Goal: Task Accomplishment & Management: Manage account settings

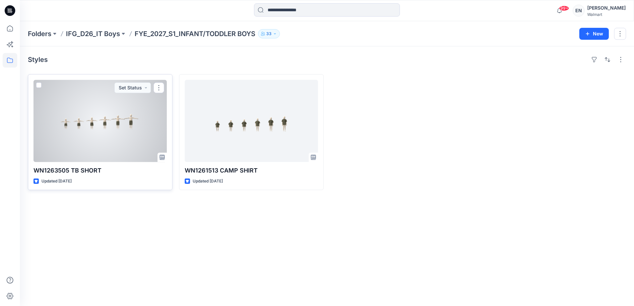
click at [106, 129] on div at bounding box center [99, 121] width 133 height 82
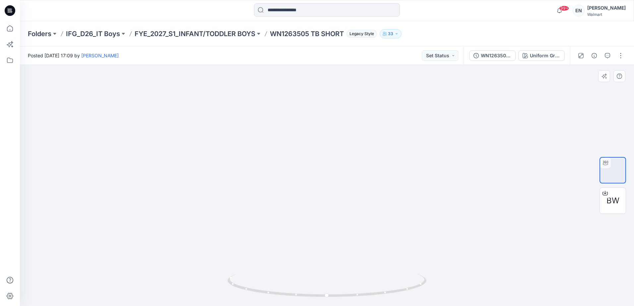
click at [502, 187] on div at bounding box center [327, 185] width 614 height 241
click at [435, 237] on img at bounding box center [327, 171] width 297 height 269
drag, startPoint x: 329, startPoint y: 296, endPoint x: 309, endPoint y: 294, distance: 20.3
click at [309, 294] on circle at bounding box center [308, 295] width 4 height 4
click at [205, 32] on p "FYE_2027_S1_INFANT/TODDLER BOYS" at bounding box center [195, 33] width 121 height 9
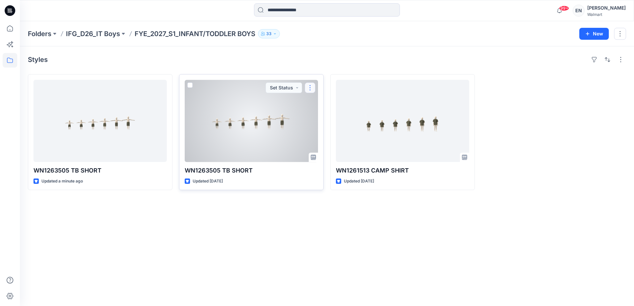
click at [309, 87] on button "button" at bounding box center [310, 88] width 11 height 11
click at [313, 99] on button "Edit" at bounding box center [342, 103] width 72 height 12
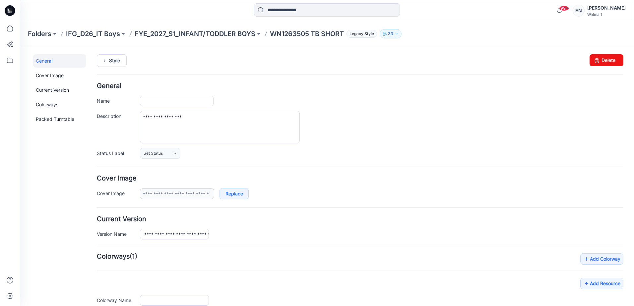
type input "**********"
click at [594, 61] on icon at bounding box center [596, 60] width 9 height 12
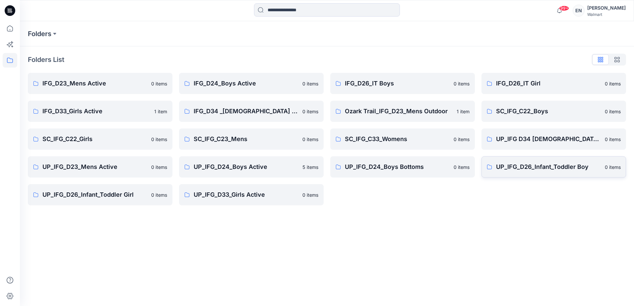
click at [562, 167] on p "UP_IFG_D26_Infant_Toddler Boy" at bounding box center [548, 166] width 105 height 9
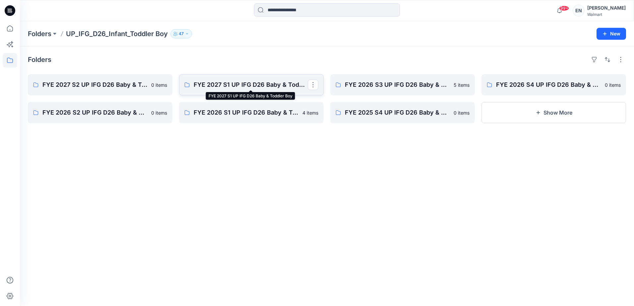
click at [220, 85] on p "FYE 2027 S1 UP IFG D26 Baby & Toddler Boy" at bounding box center [251, 84] width 114 height 9
click at [536, 114] on icon "button" at bounding box center [537, 112] width 5 height 5
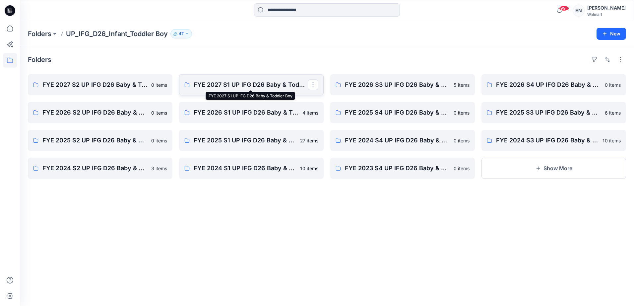
click at [292, 89] on p "FYE 2027 S1 UP IFG D26 Baby & Toddler Boy" at bounding box center [251, 84] width 114 height 9
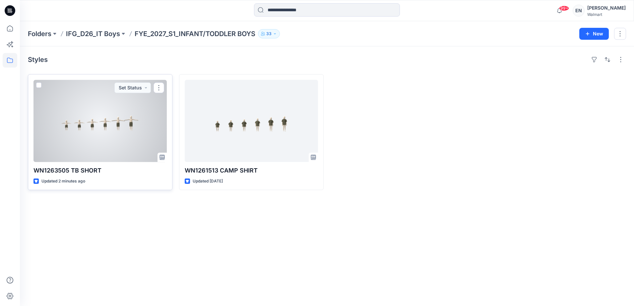
click at [117, 135] on div at bounding box center [99, 121] width 133 height 82
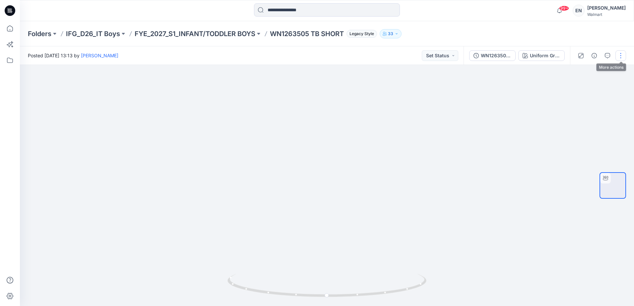
click at [619, 57] on button "button" at bounding box center [620, 55] width 11 height 11
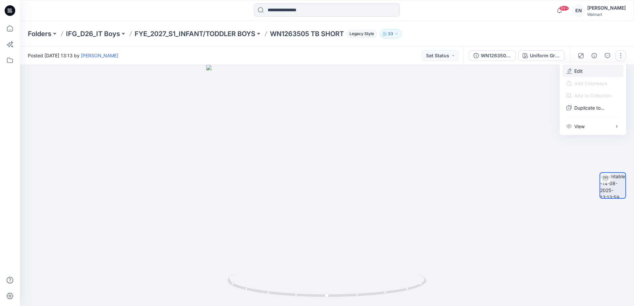
click at [597, 68] on button "Edit" at bounding box center [592, 71] width 61 height 12
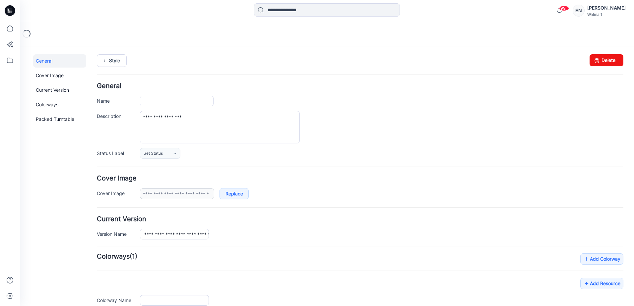
type input "**********"
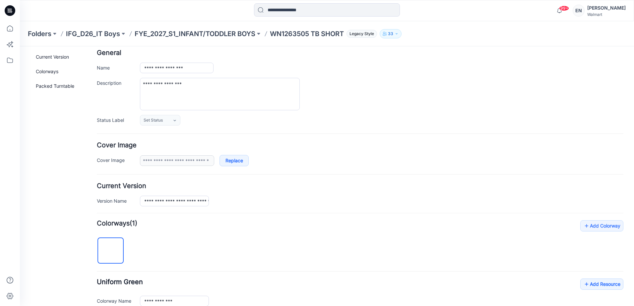
scroll to position [66, 0]
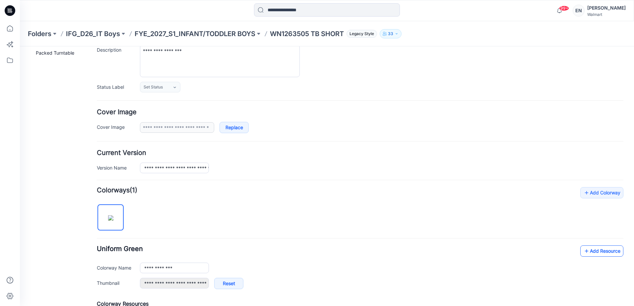
click at [595, 251] on link "Add Resource" at bounding box center [601, 251] width 43 height 11
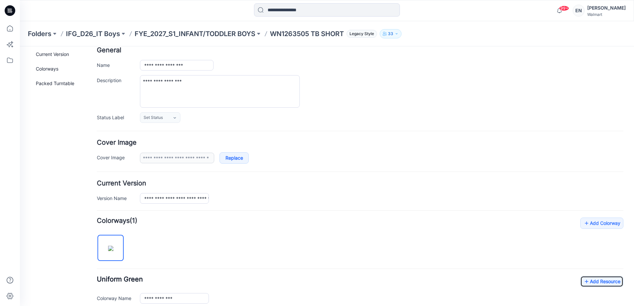
scroll to position [0, 0]
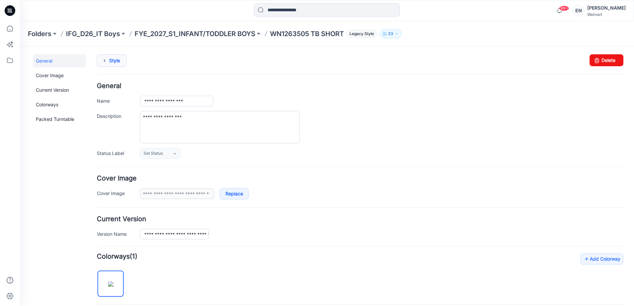
click at [115, 61] on link "Style" at bounding box center [112, 60] width 30 height 13
